Goal: Task Accomplishment & Management: Use online tool/utility

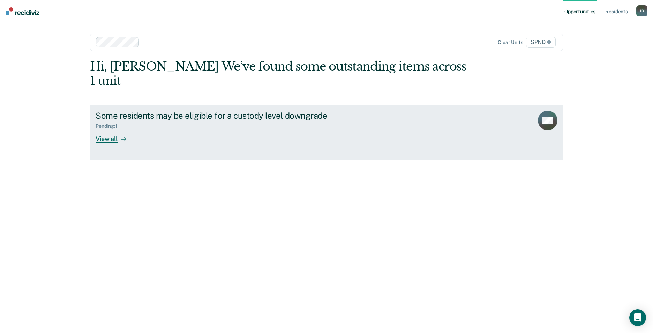
click at [113, 129] on div "View all" at bounding box center [115, 136] width 39 height 14
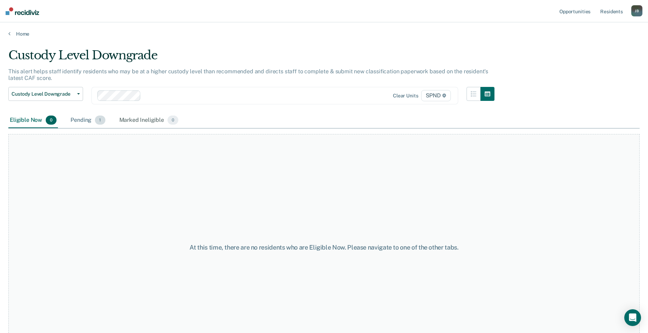
click at [101, 118] on span "1" at bounding box center [100, 119] width 10 height 9
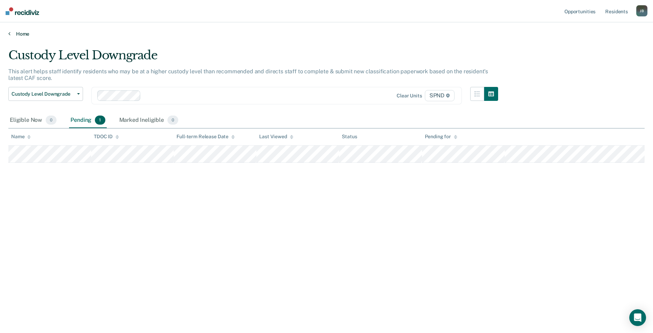
click at [18, 35] on link "Home" at bounding box center [326, 34] width 636 height 6
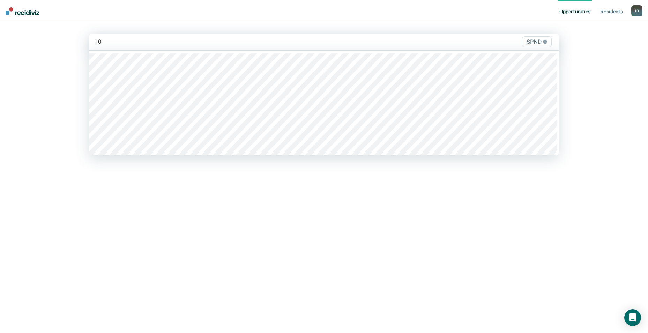
type input "10s"
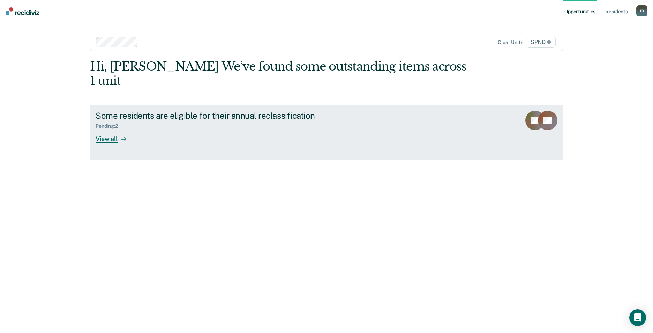
click at [111, 129] on div "View all" at bounding box center [115, 136] width 39 height 14
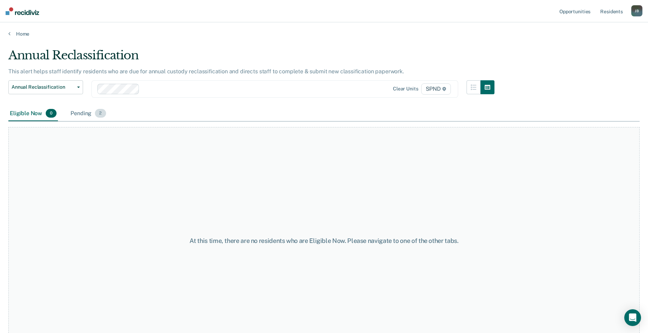
click at [99, 115] on span "2" at bounding box center [100, 113] width 11 height 9
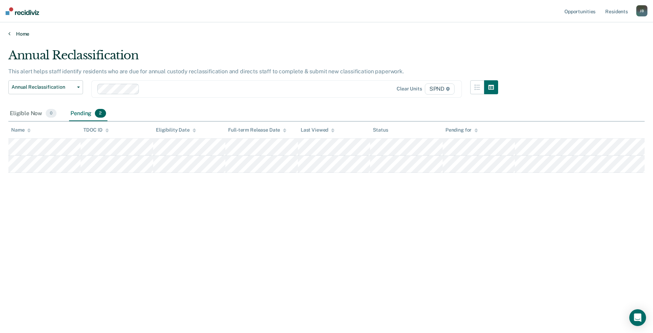
click at [22, 32] on link "Home" at bounding box center [326, 34] width 636 height 6
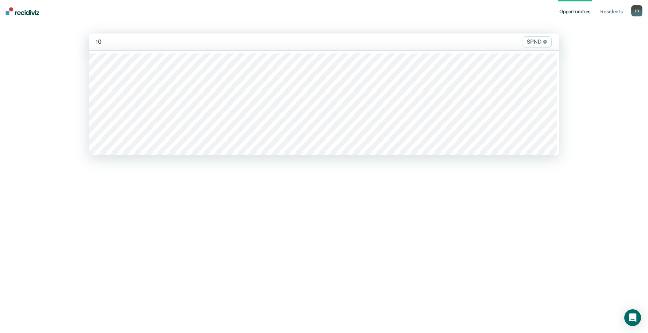
type input "10n"
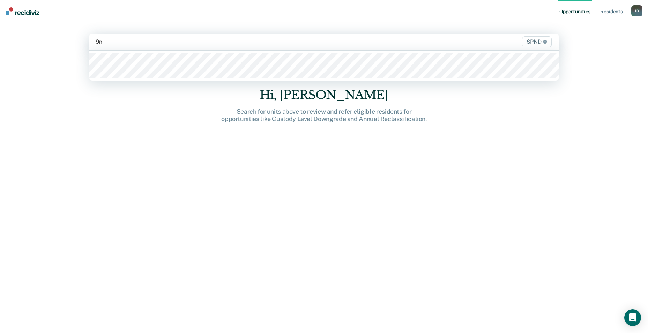
type input "9n2"
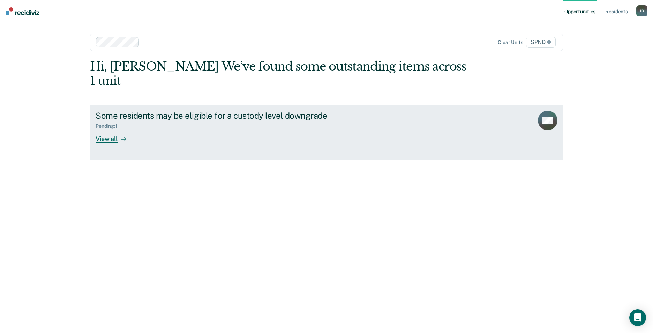
click at [109, 129] on div "View all" at bounding box center [115, 136] width 39 height 14
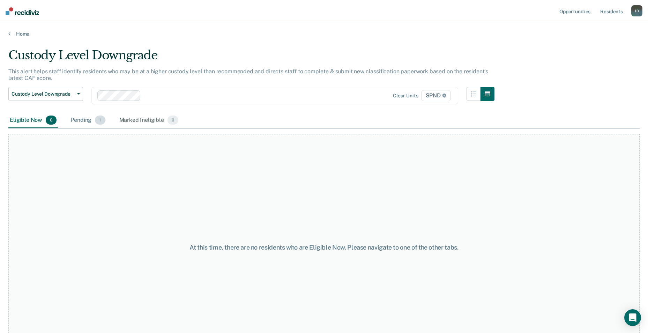
click at [99, 120] on span "1" at bounding box center [100, 119] width 10 height 9
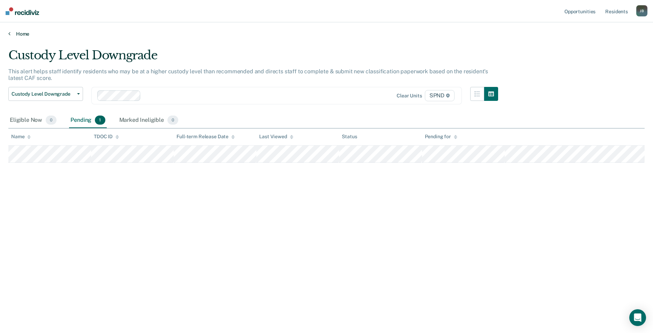
click at [21, 33] on link "Home" at bounding box center [326, 34] width 636 height 6
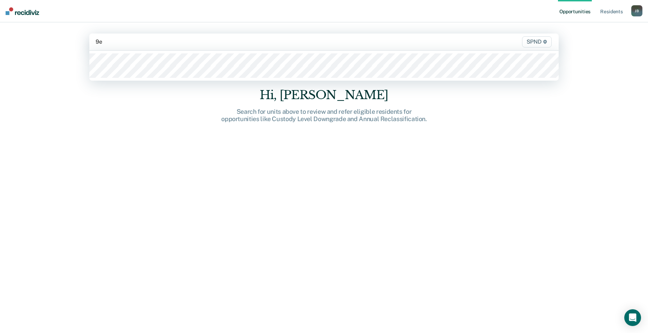
type input "9e2"
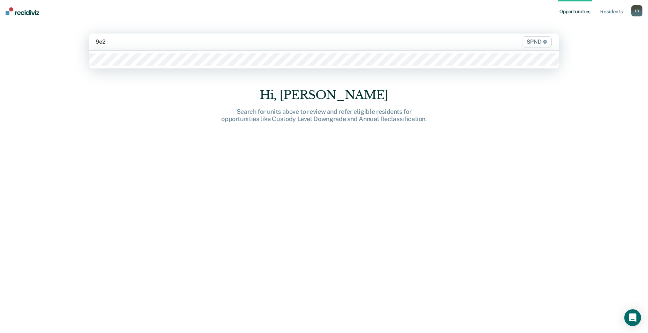
click at [156, 66] on div at bounding box center [323, 60] width 469 height 18
click at [130, 50] on div "SPND" at bounding box center [323, 41] width 469 height 17
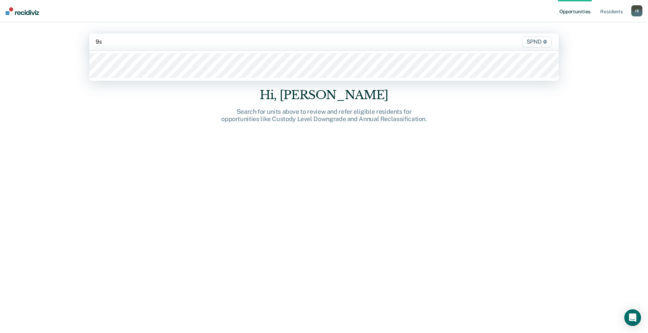
type input "9s2"
type input "9n3"
type input "9e3"
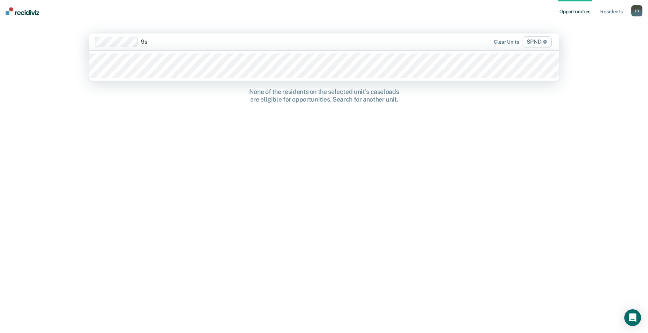
type input "9s3"
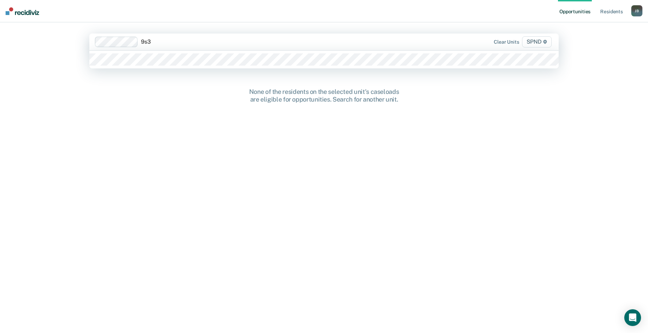
click at [159, 67] on div at bounding box center [323, 60] width 469 height 18
click at [132, 67] on div at bounding box center [323, 60] width 469 height 18
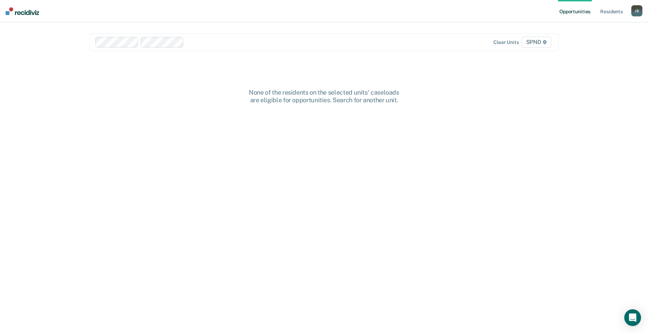
click at [636, 9] on div "[PERSON_NAME]" at bounding box center [636, 10] width 11 height 11
click at [590, 43] on link "Log Out" at bounding box center [608, 46] width 56 height 6
